Goal: Task Accomplishment & Management: Manage account settings

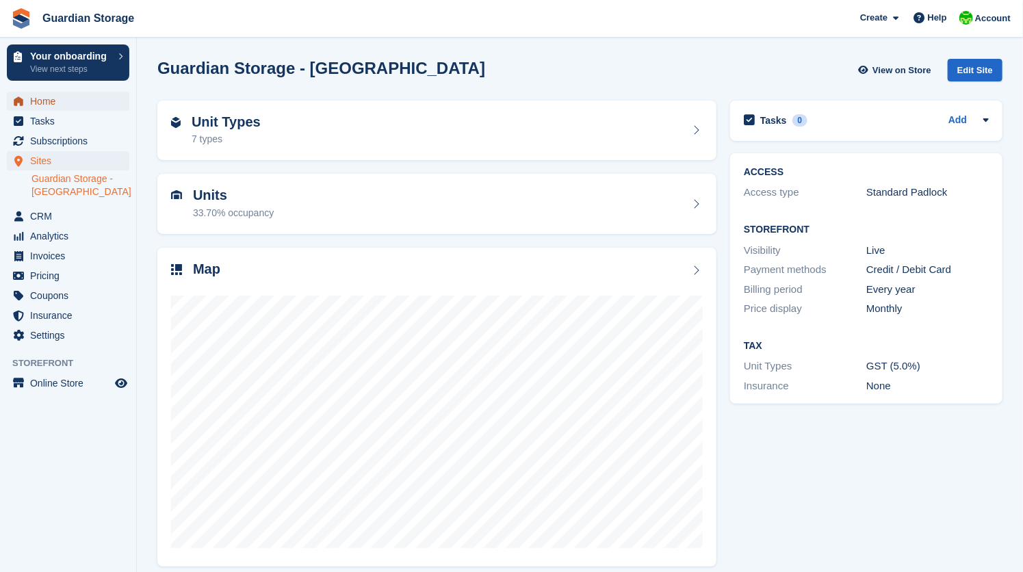
click at [47, 103] on span "Home" at bounding box center [71, 101] width 82 height 19
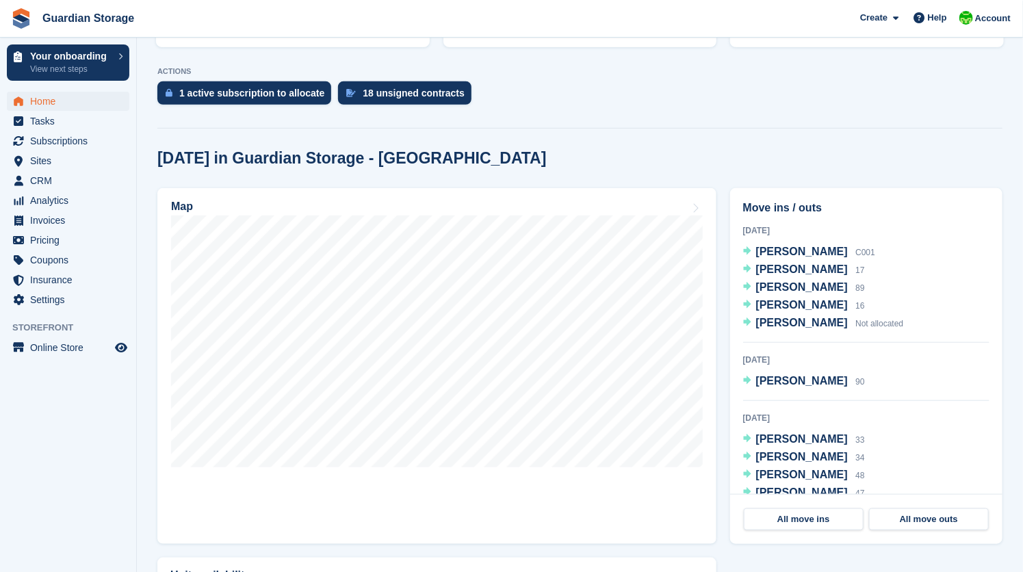
scroll to position [356, 0]
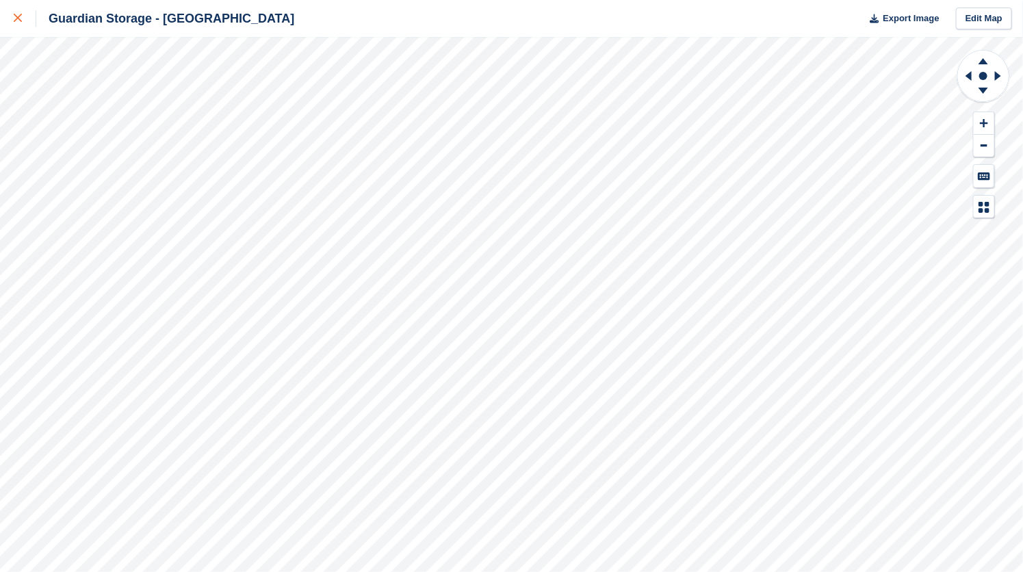
click at [19, 20] on icon at bounding box center [18, 18] width 8 height 8
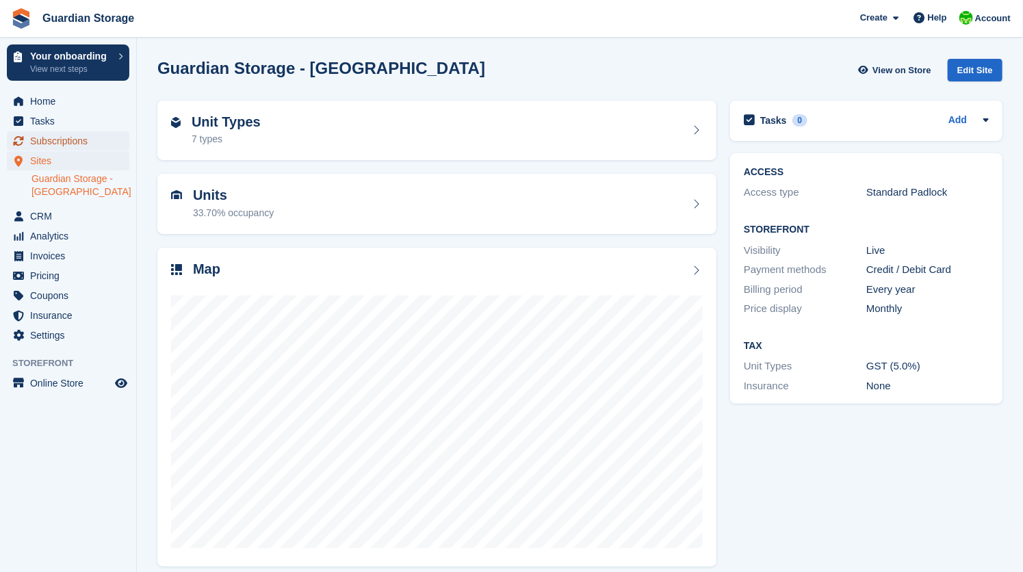
click at [85, 147] on span "Subscriptions" at bounding box center [71, 140] width 82 height 19
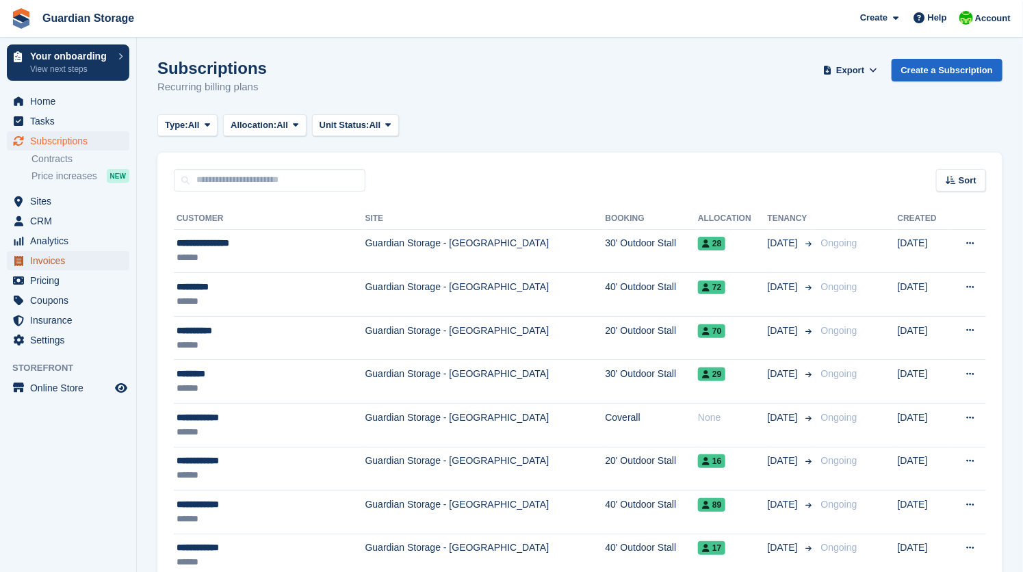
click at [51, 255] on span "Invoices" at bounding box center [71, 260] width 82 height 19
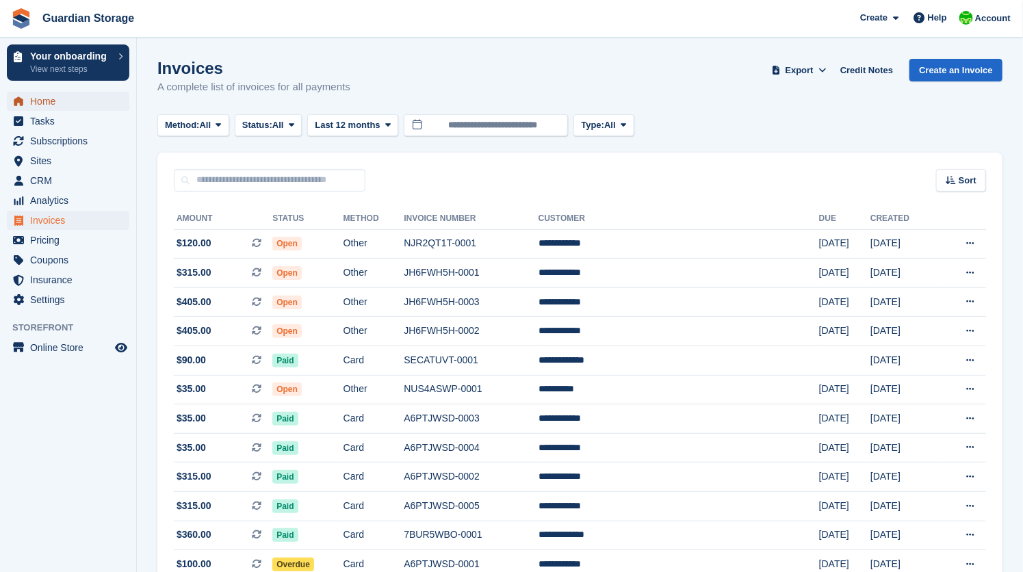
click at [47, 102] on span "Home" at bounding box center [71, 101] width 82 height 19
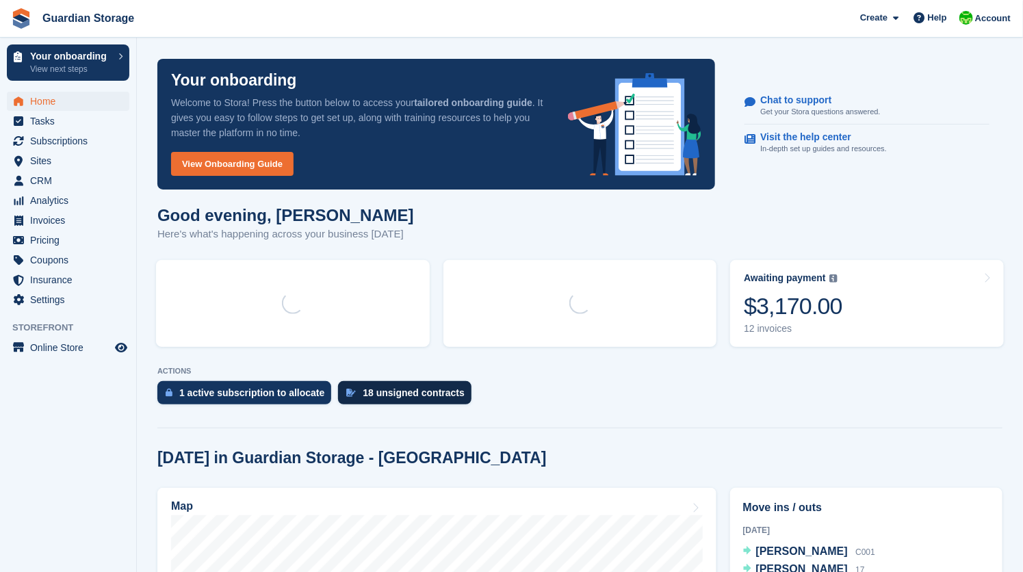
click at [397, 395] on div "18 unsigned contracts" at bounding box center [414, 392] width 102 height 11
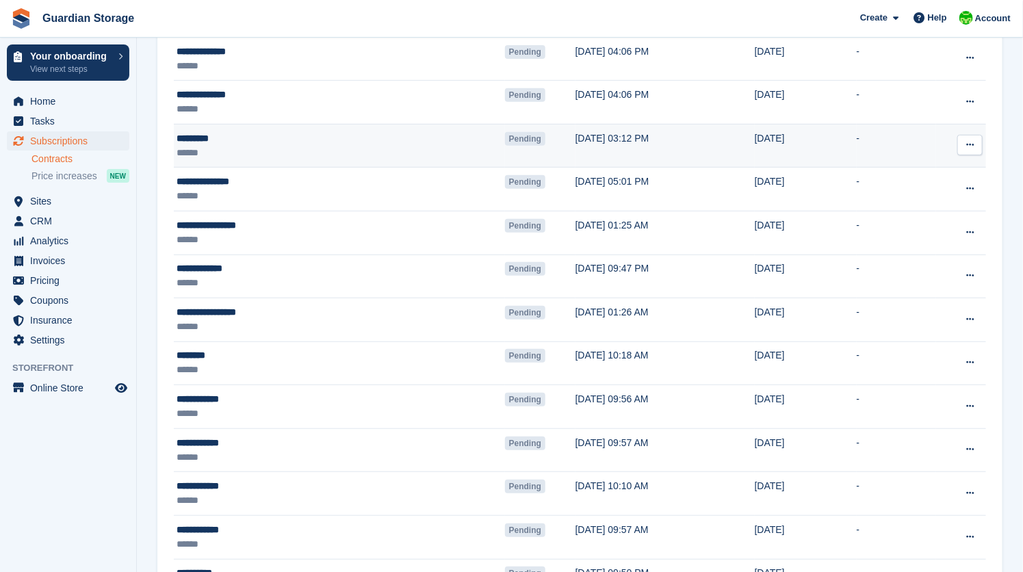
scroll to position [489, 0]
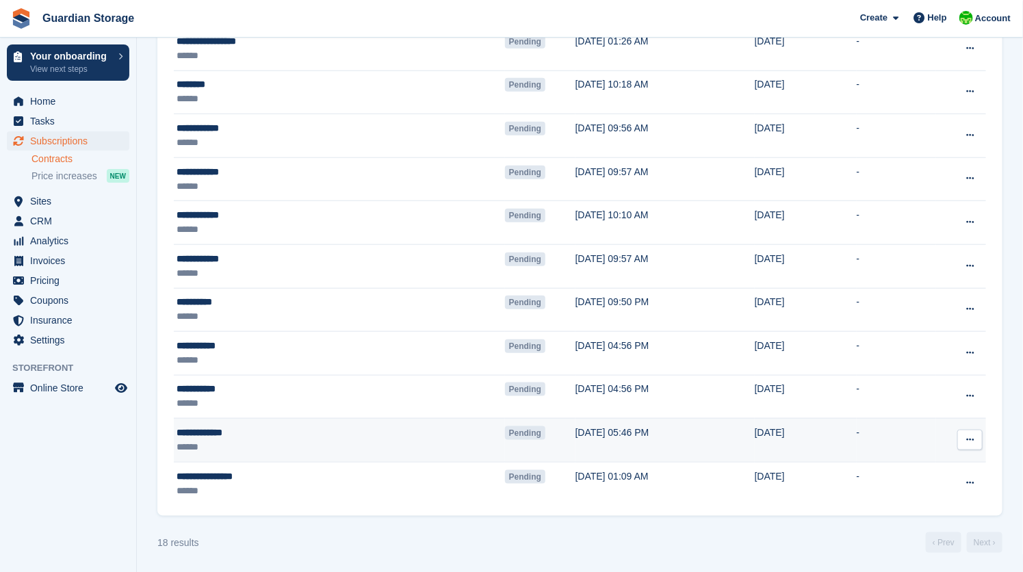
click at [505, 440] on td "Pending" at bounding box center [540, 441] width 70 height 44
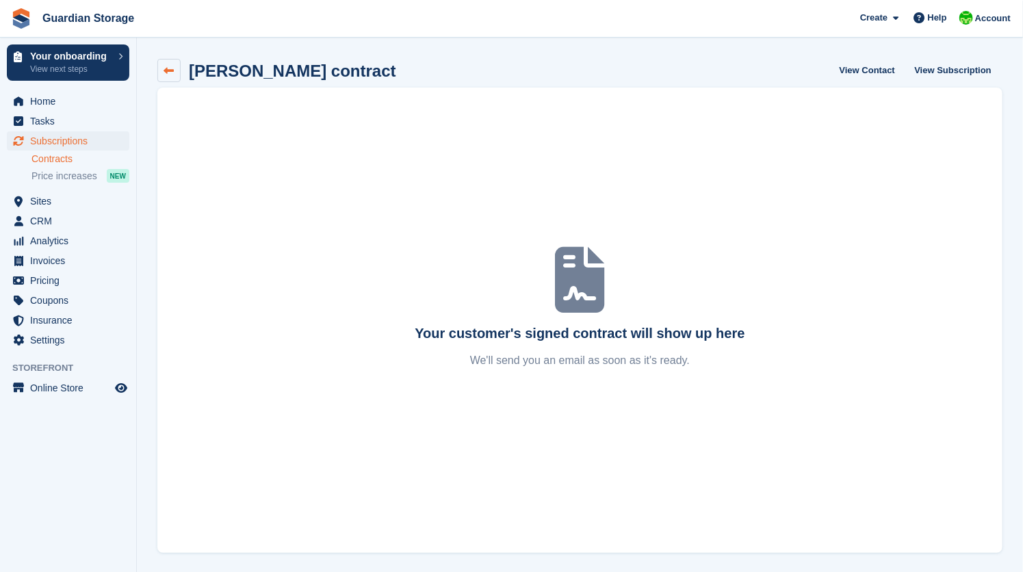
click at [168, 66] on icon at bounding box center [169, 71] width 10 height 10
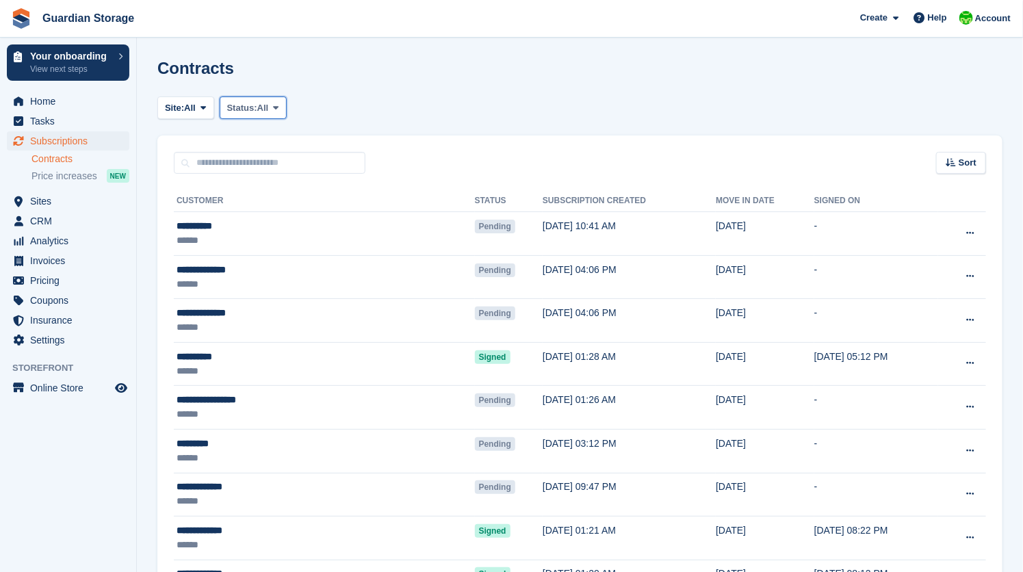
click at [269, 108] on span "All" at bounding box center [263, 108] width 12 height 14
click at [274, 140] on link "Pending" at bounding box center [285, 140] width 119 height 25
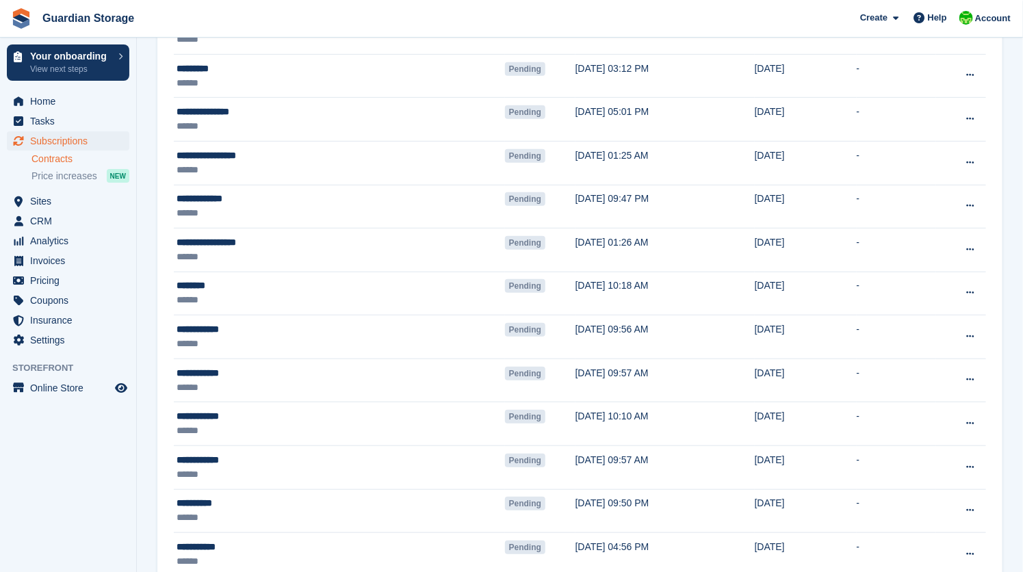
scroll to position [489, 0]
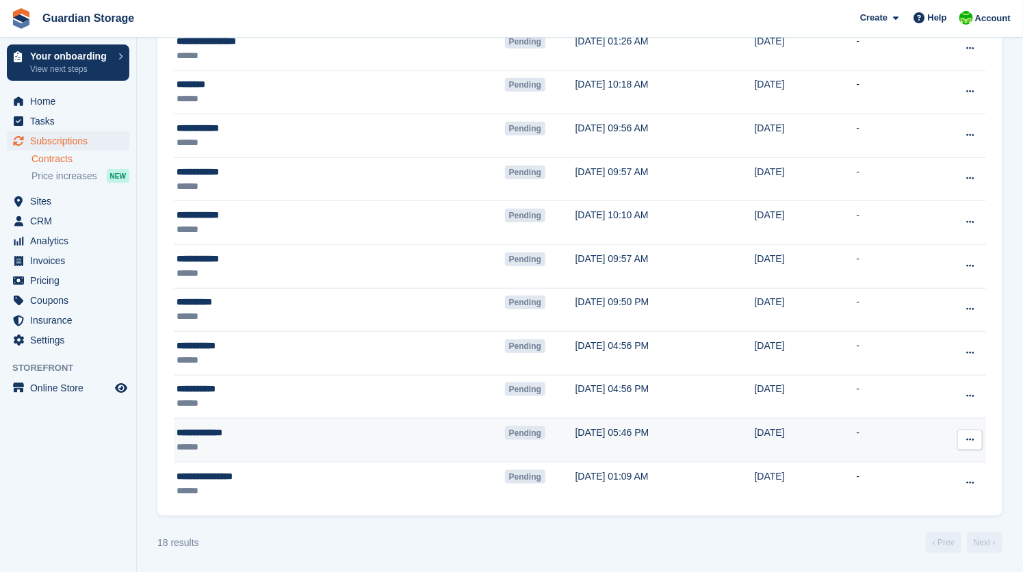
click at [278, 432] on div "**********" at bounding box center [271, 433] width 188 height 14
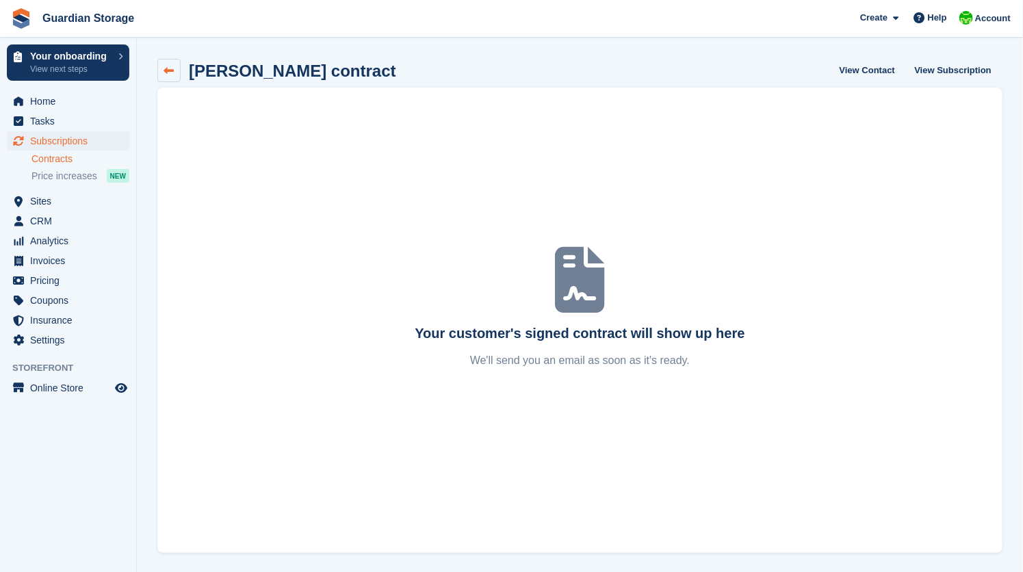
click at [166, 68] on icon at bounding box center [169, 71] width 10 height 10
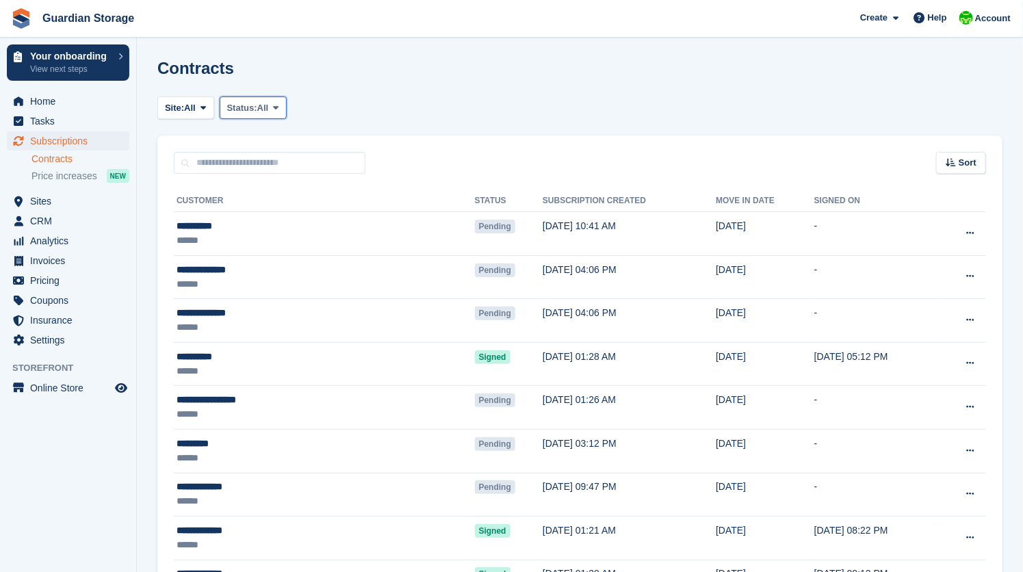
click at [254, 110] on span "Status:" at bounding box center [242, 108] width 30 height 14
click at [259, 138] on link "Pending" at bounding box center [285, 140] width 119 height 25
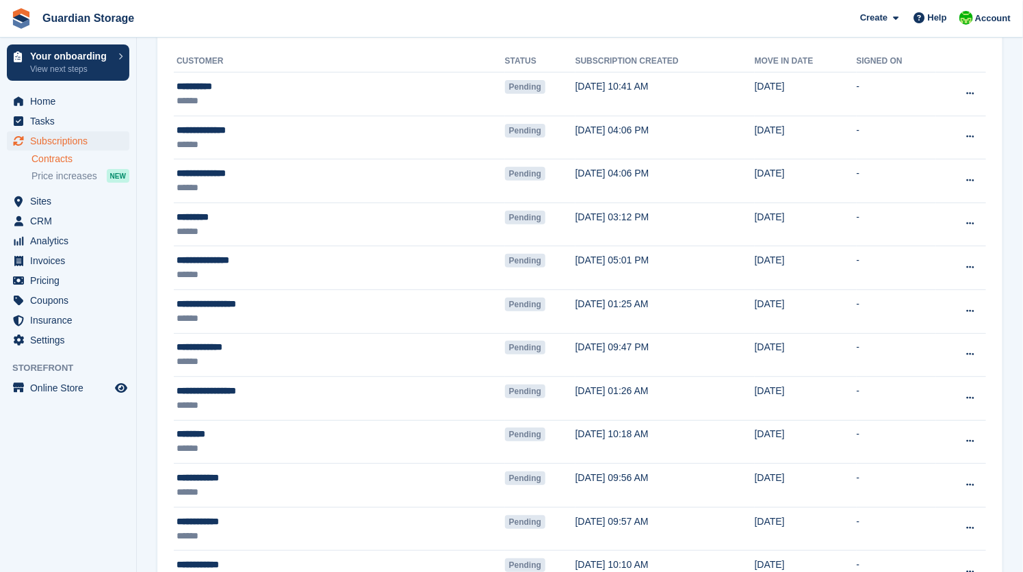
scroll to position [489, 0]
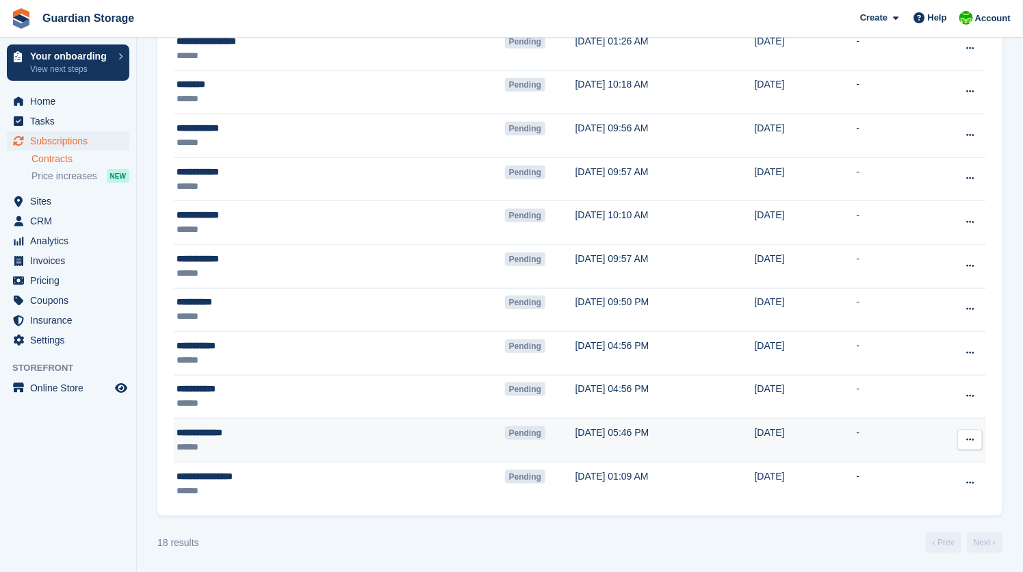
click at [283, 432] on div "**********" at bounding box center [271, 433] width 188 height 14
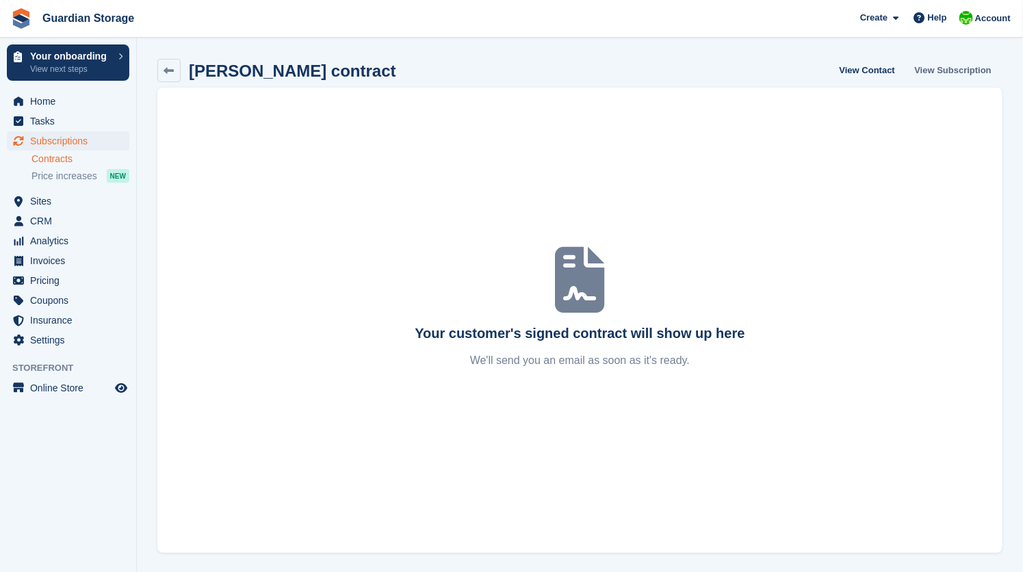
click at [948, 68] on link "View Subscription" at bounding box center [953, 70] width 88 height 23
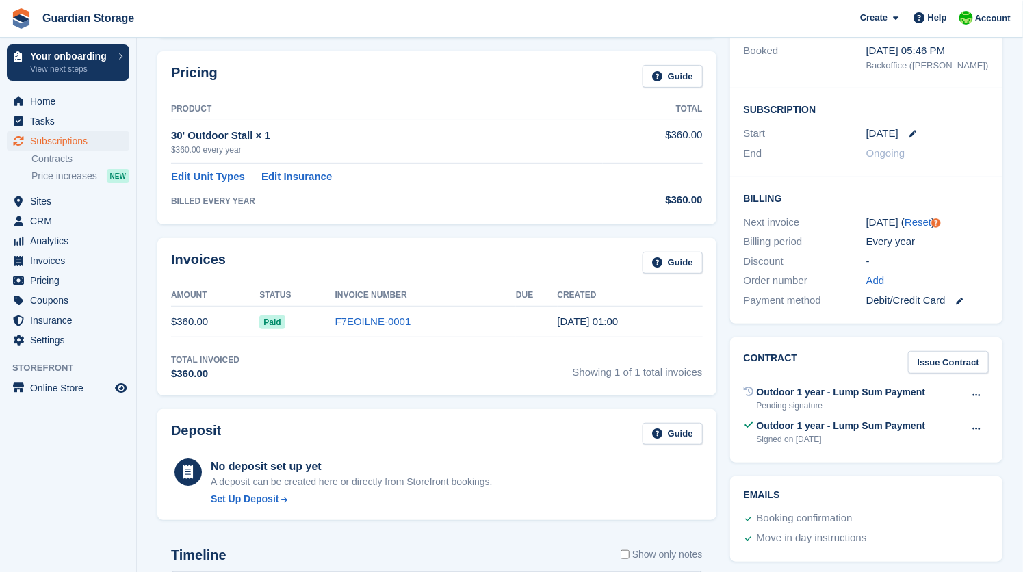
scroll to position [200, 0]
click at [975, 428] on icon at bounding box center [976, 427] width 8 height 9
click at [920, 448] on p "View" at bounding box center [922, 455] width 119 height 18
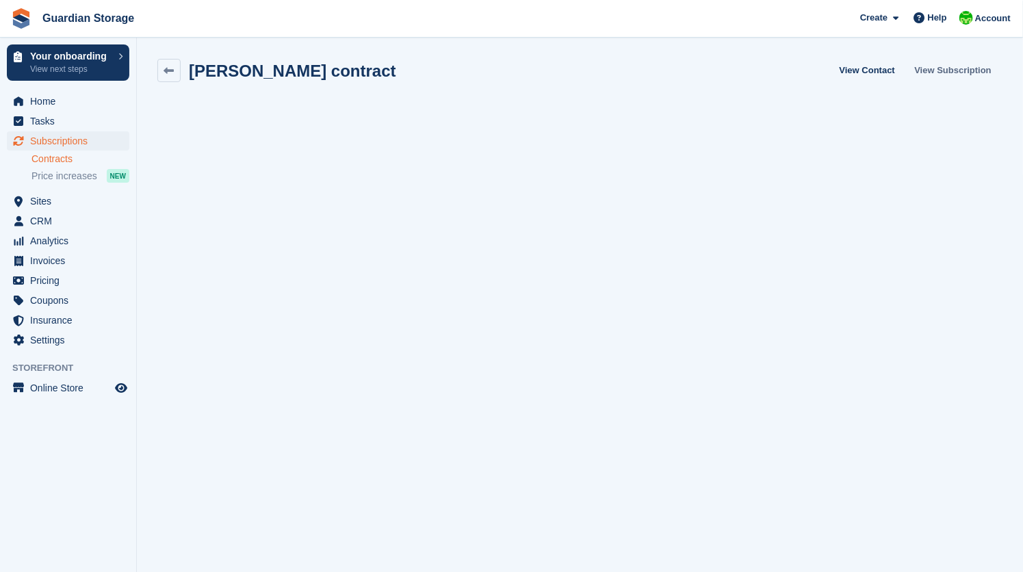
click at [948, 68] on link "View Subscription" at bounding box center [953, 70] width 88 height 23
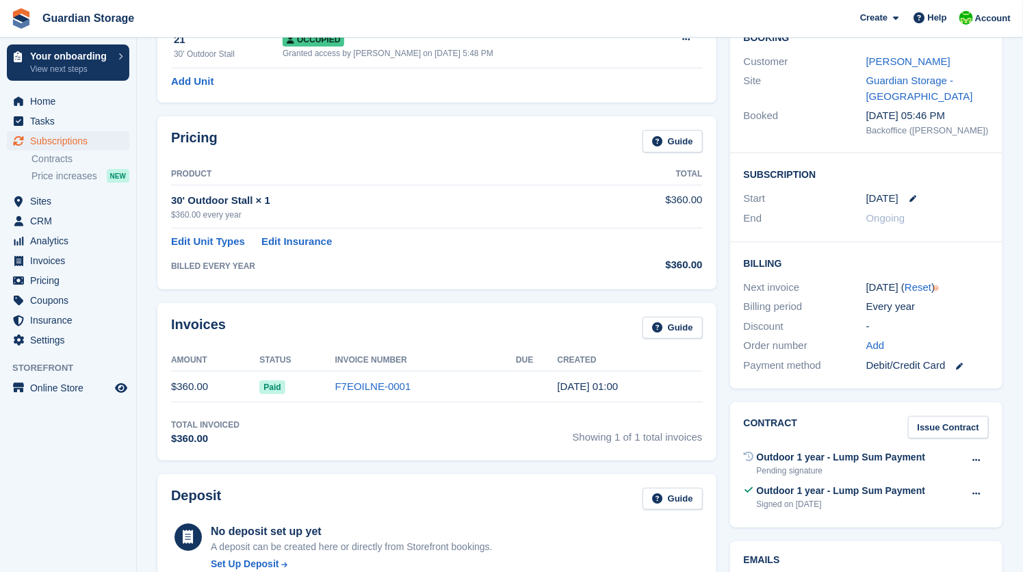
scroll to position [132, 0]
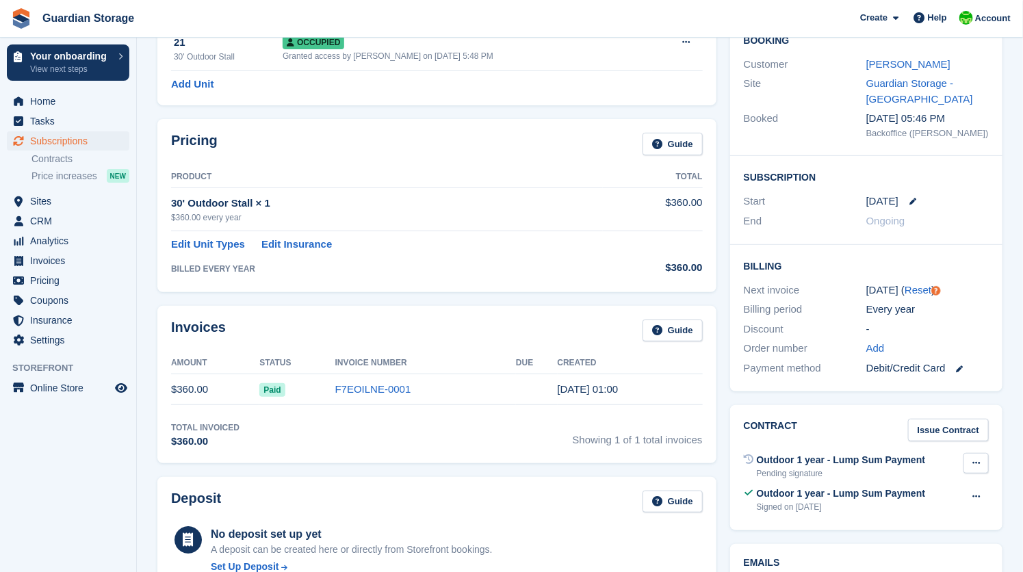
click at [976, 459] on icon at bounding box center [976, 462] width 8 height 9
click at [896, 489] on p "Void contract" at bounding box center [922, 490] width 119 height 18
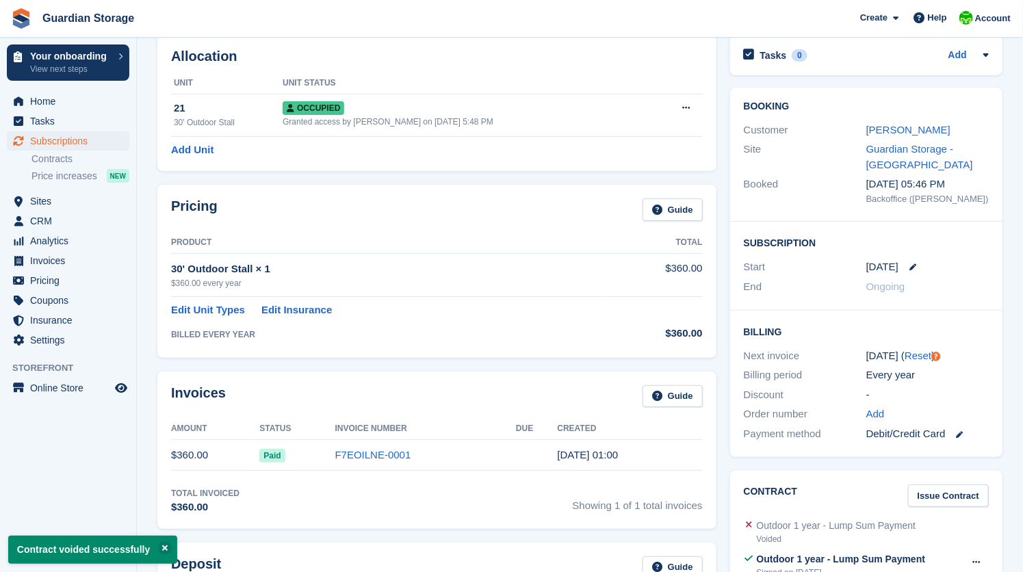
scroll to position [0, 0]
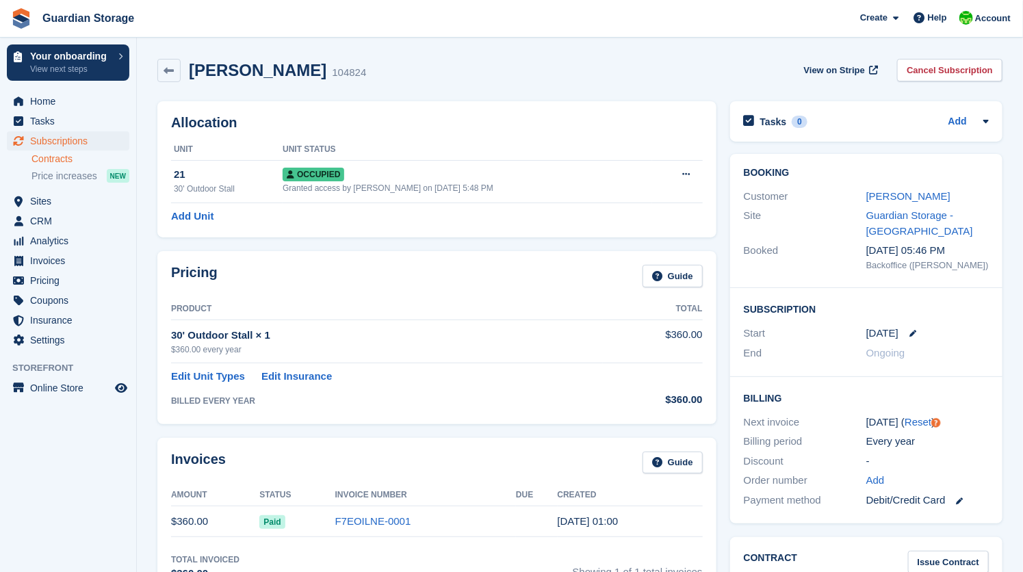
click at [59, 157] on link "Contracts" at bounding box center [80, 159] width 98 height 13
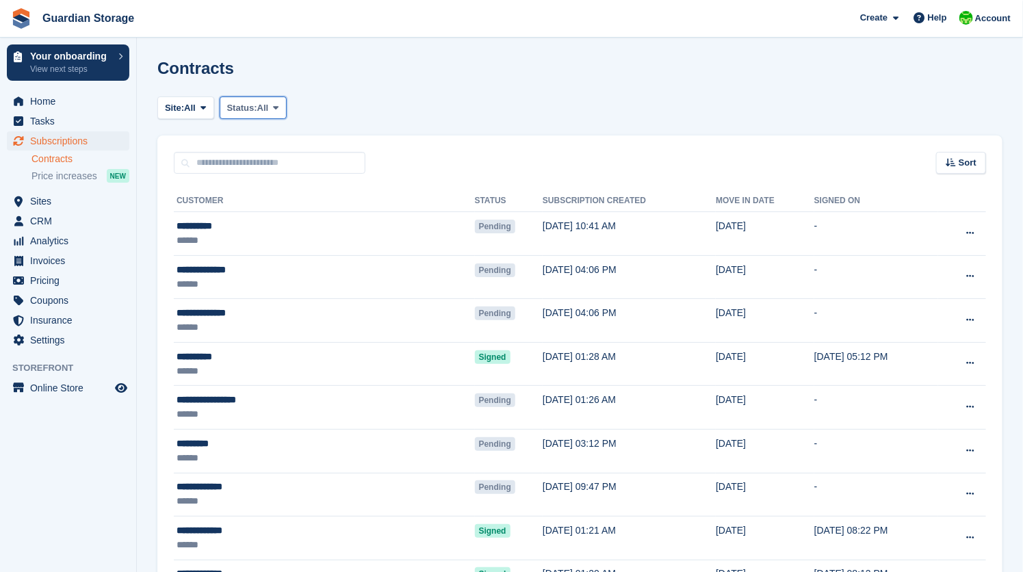
click at [267, 117] on button "Status: All" at bounding box center [253, 107] width 67 height 23
click at [267, 138] on link "Pending" at bounding box center [285, 140] width 119 height 25
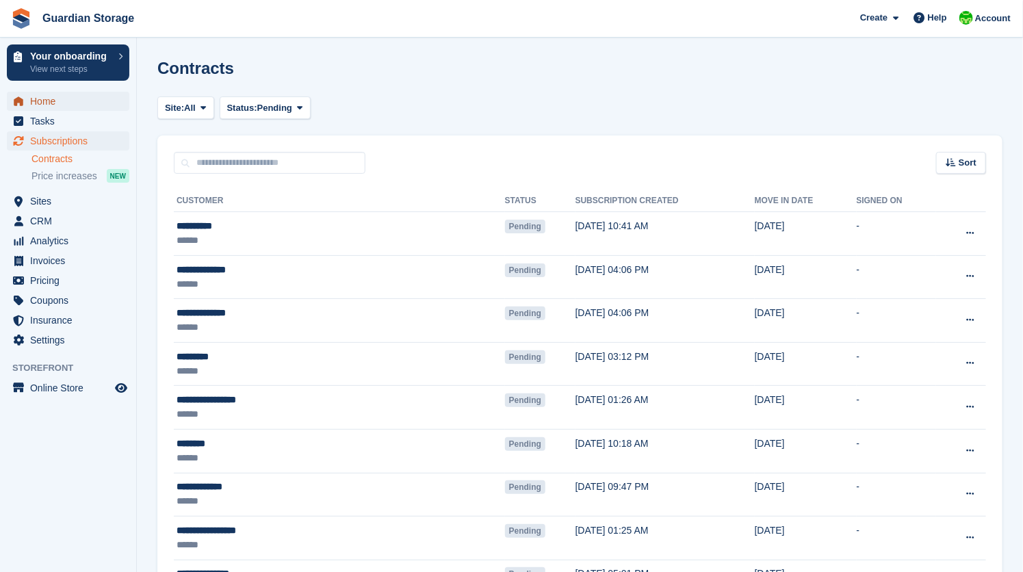
click at [44, 102] on span "Home" at bounding box center [71, 101] width 82 height 19
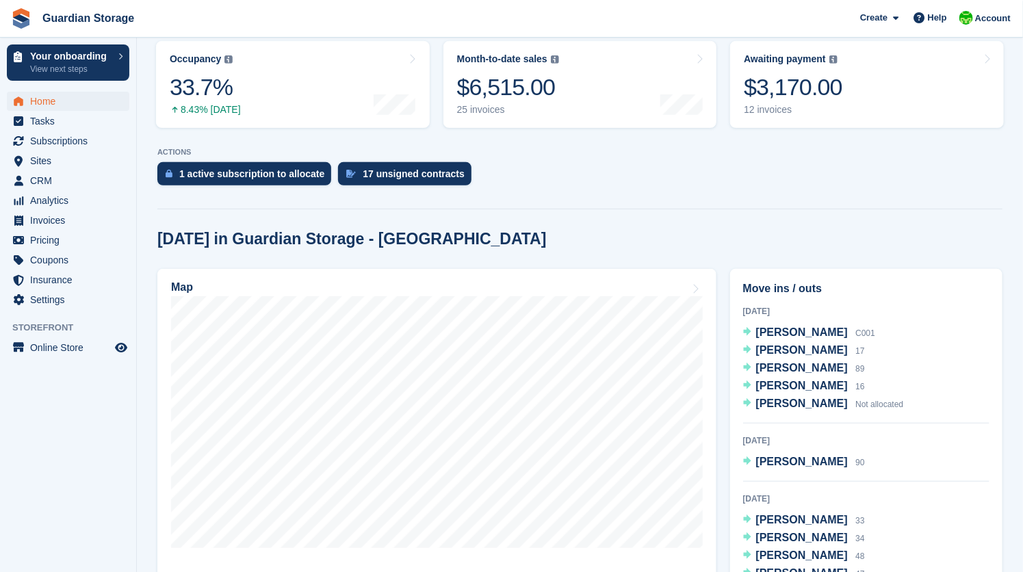
scroll to position [237, 0]
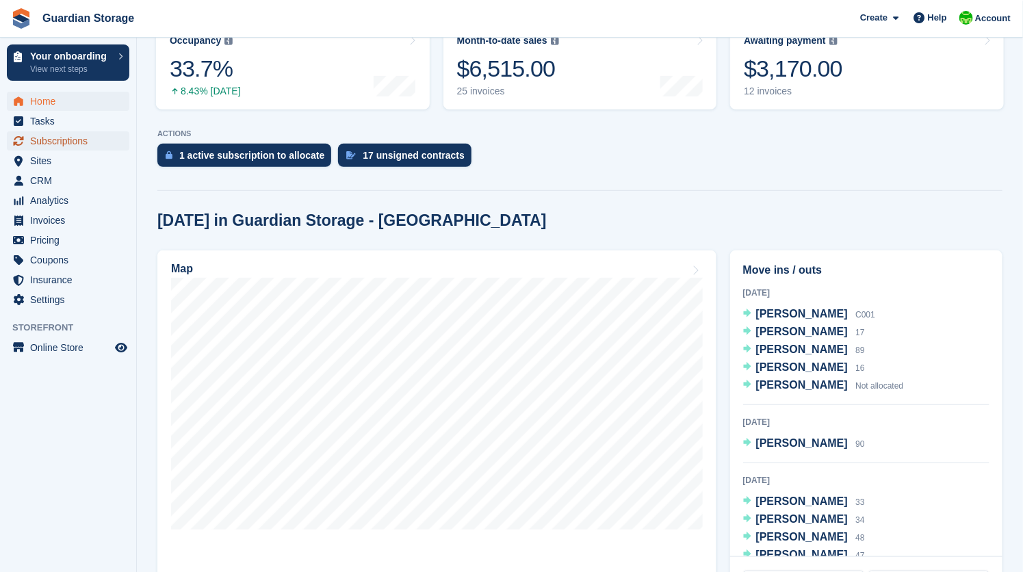
click at [53, 142] on span "Subscriptions" at bounding box center [71, 140] width 82 height 19
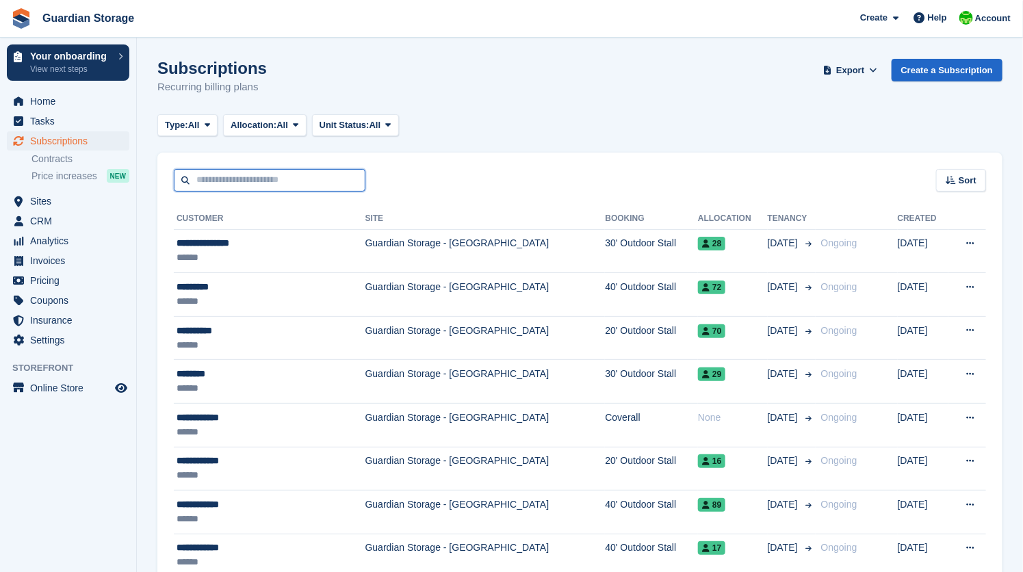
click at [281, 187] on input "text" at bounding box center [270, 180] width 192 height 23
type input "*****"
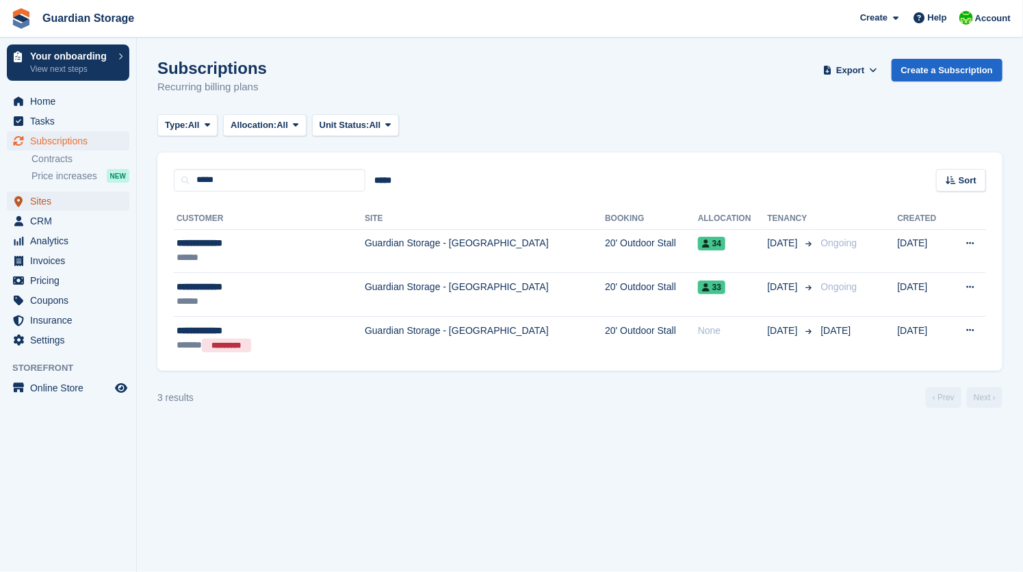
click at [47, 201] on span "Sites" at bounding box center [71, 201] width 82 height 19
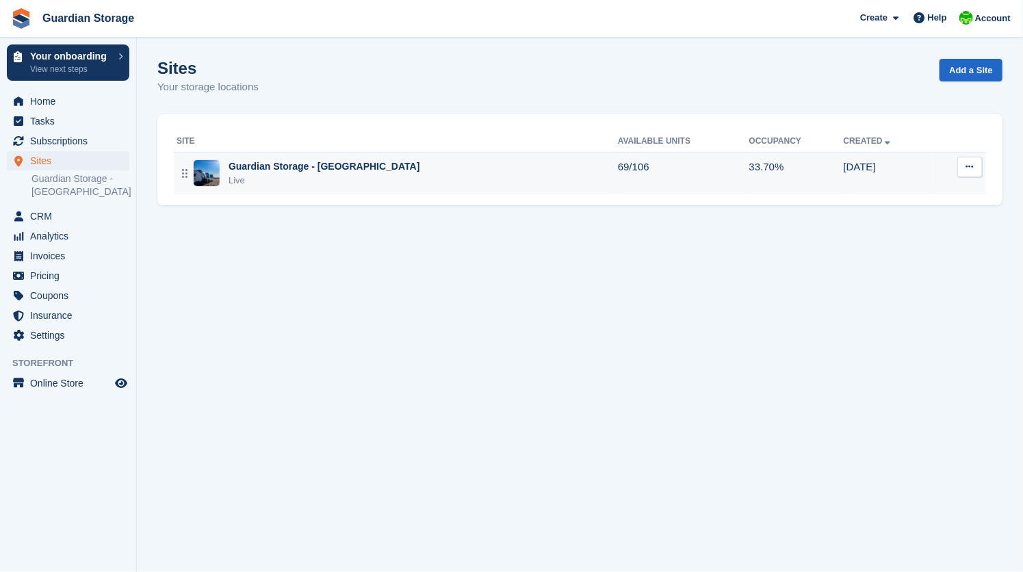
click at [284, 159] on div "Guardian Storage - [GEOGRAPHIC_DATA]" at bounding box center [324, 166] width 192 height 14
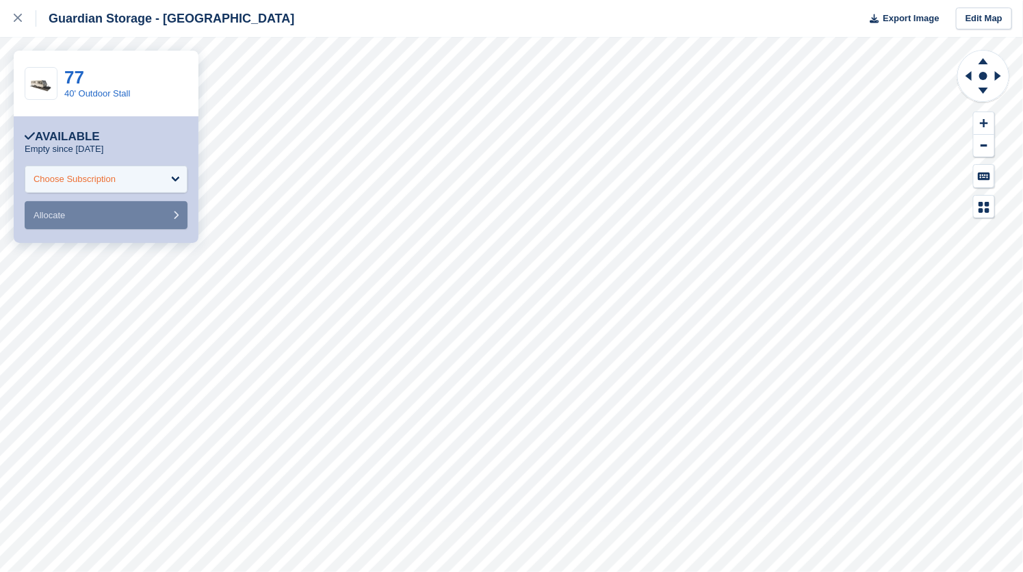
click at [148, 177] on div "Choose Subscription" at bounding box center [106, 179] width 163 height 27
click at [73, 83] on link "77" at bounding box center [74, 77] width 20 height 21
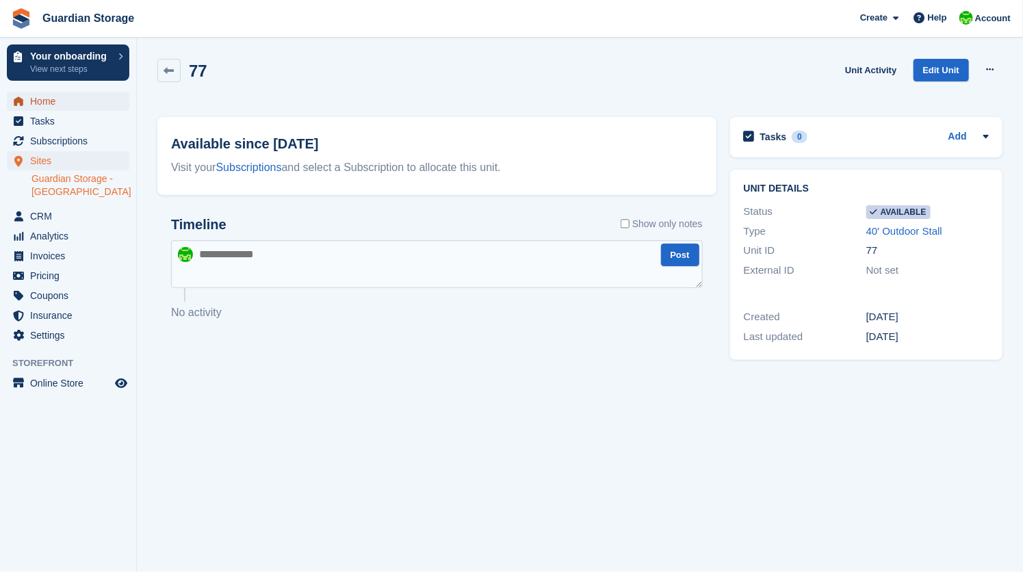
click at [48, 103] on span "Home" at bounding box center [71, 101] width 82 height 19
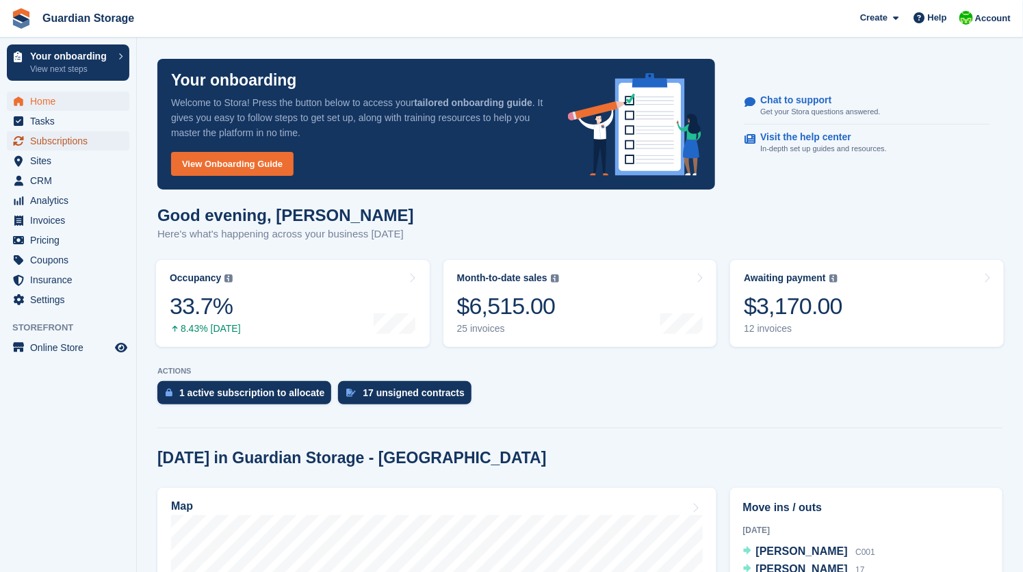
click at [54, 144] on span "Subscriptions" at bounding box center [71, 140] width 82 height 19
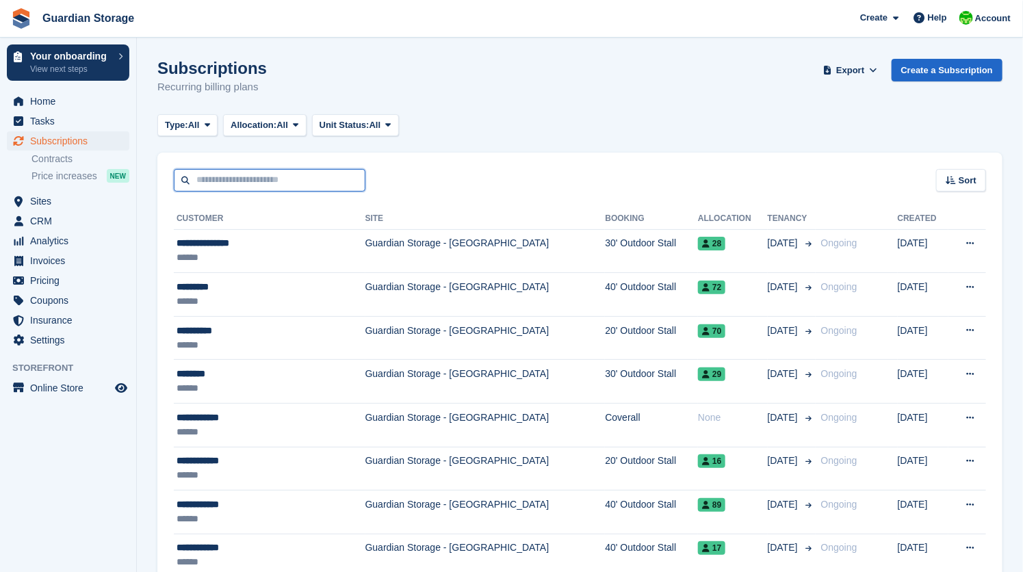
click at [262, 183] on input "text" at bounding box center [270, 180] width 192 height 23
type input "***"
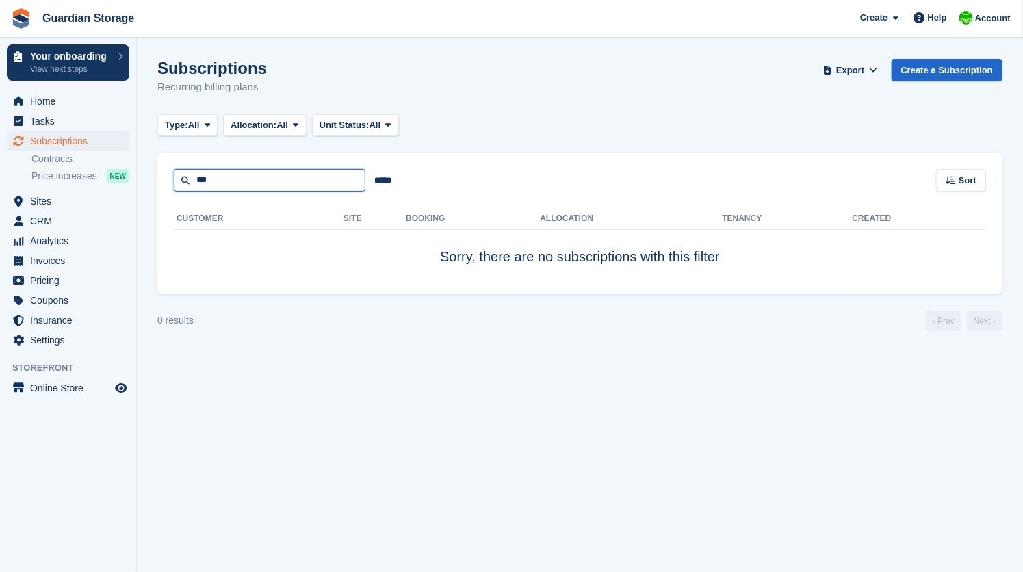
drag, startPoint x: 217, startPoint y: 184, endPoint x: 191, endPoint y: 183, distance: 26.0
click at [191, 183] on input "***" at bounding box center [270, 180] width 192 height 23
